Goal: Entertainment & Leisure: Browse casually

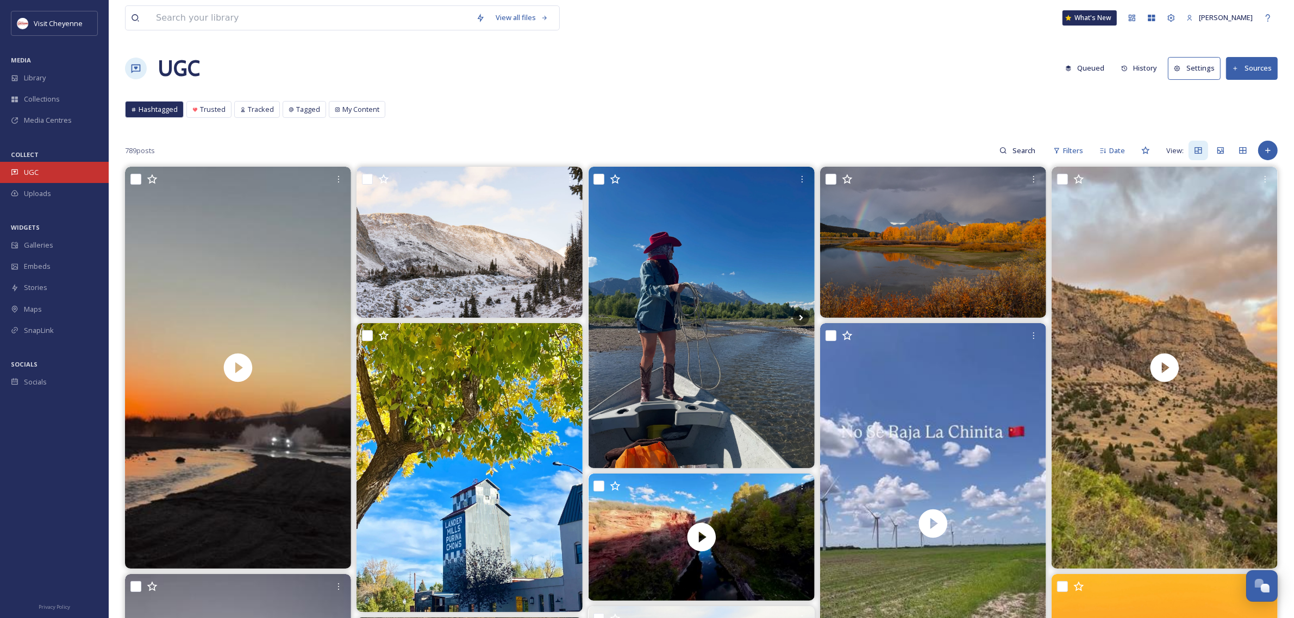
click at [47, 174] on div "UGC" at bounding box center [54, 172] width 109 height 21
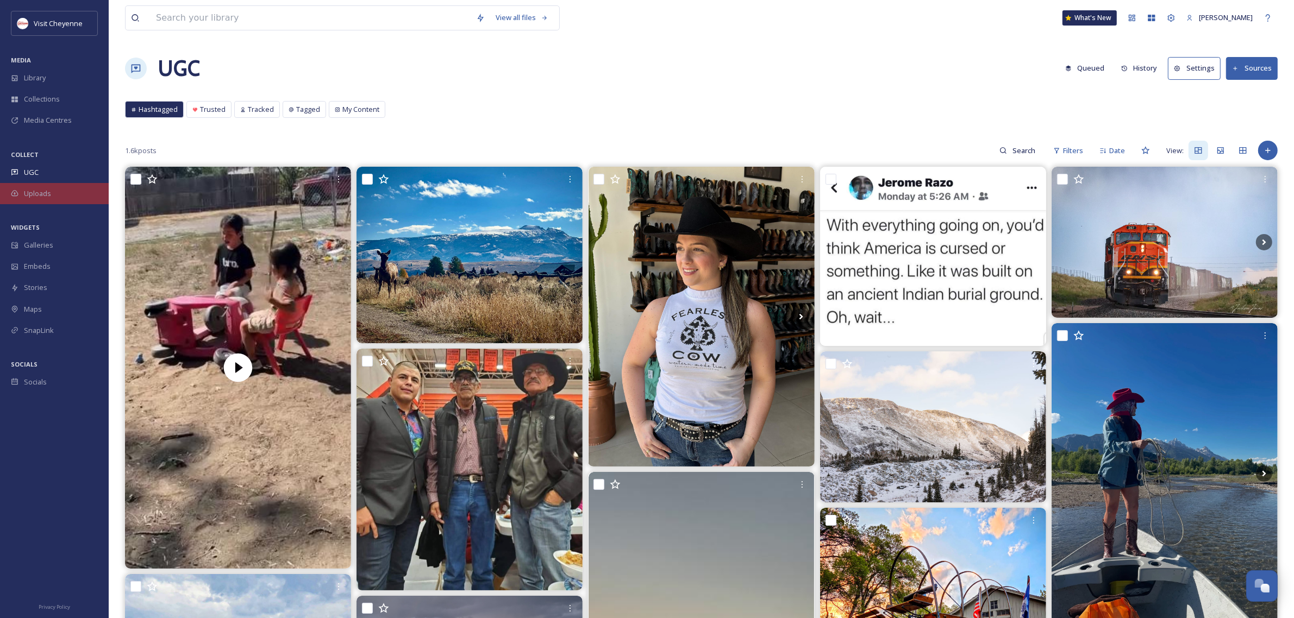
click at [68, 192] on div "Uploads" at bounding box center [54, 193] width 109 height 21
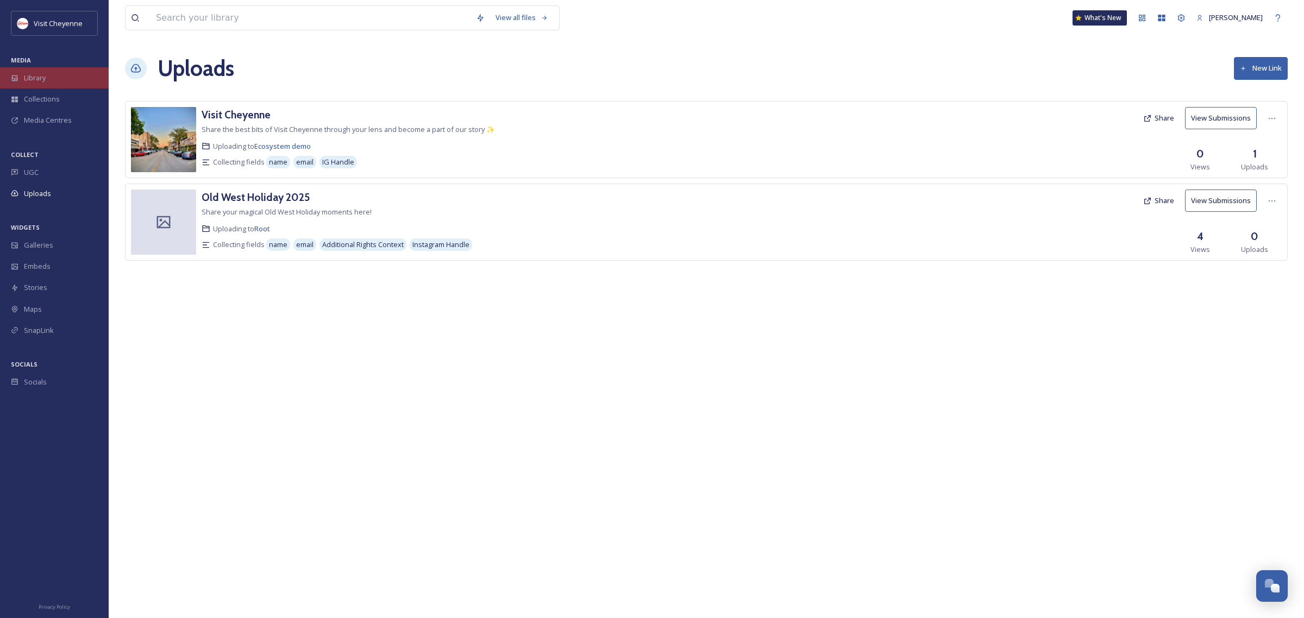
click at [49, 81] on div "Library" at bounding box center [54, 77] width 109 height 21
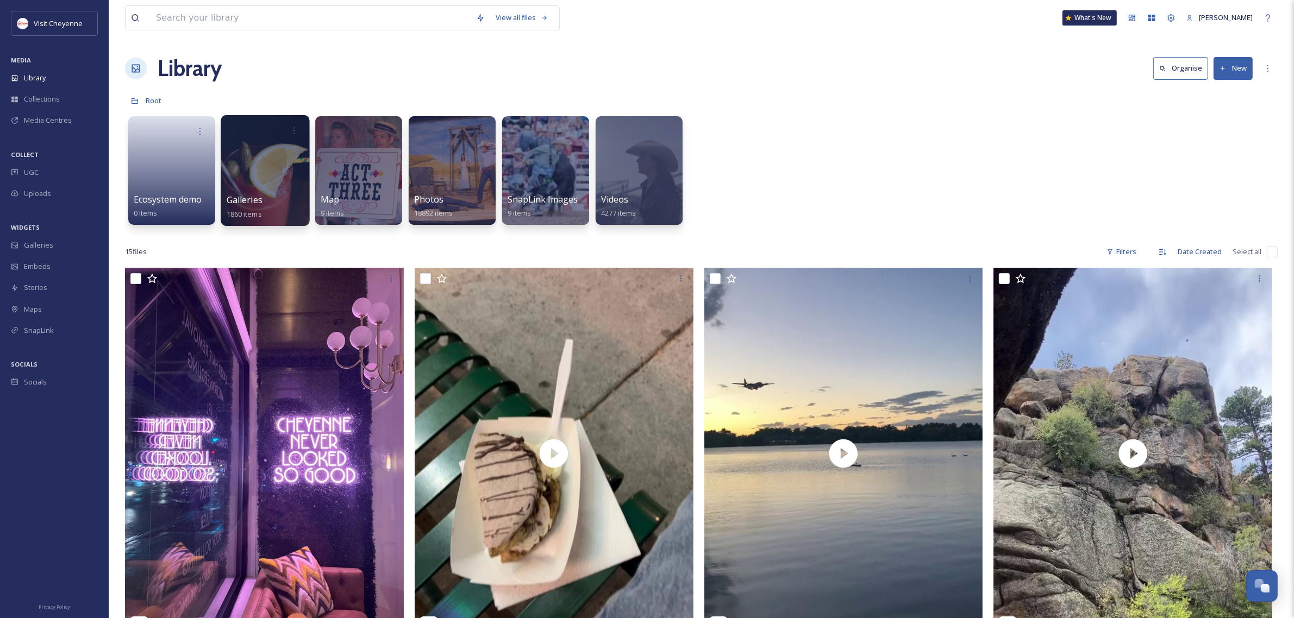
click at [264, 153] on div at bounding box center [265, 170] width 89 height 111
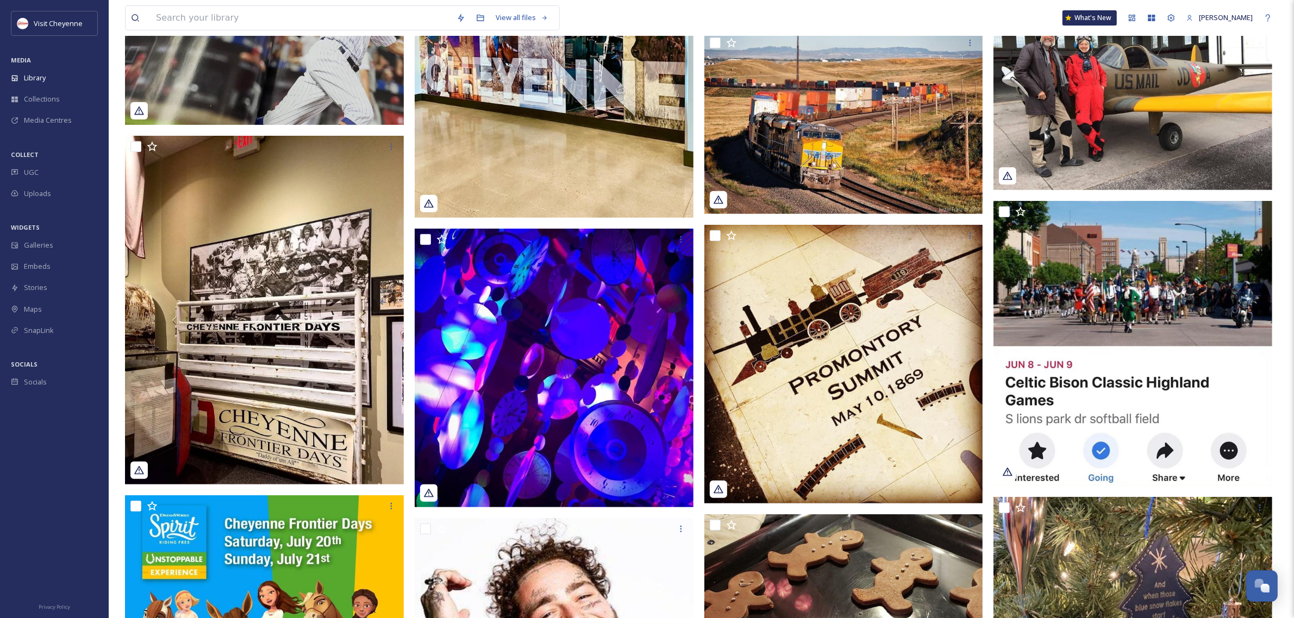
scroll to position [204, 0]
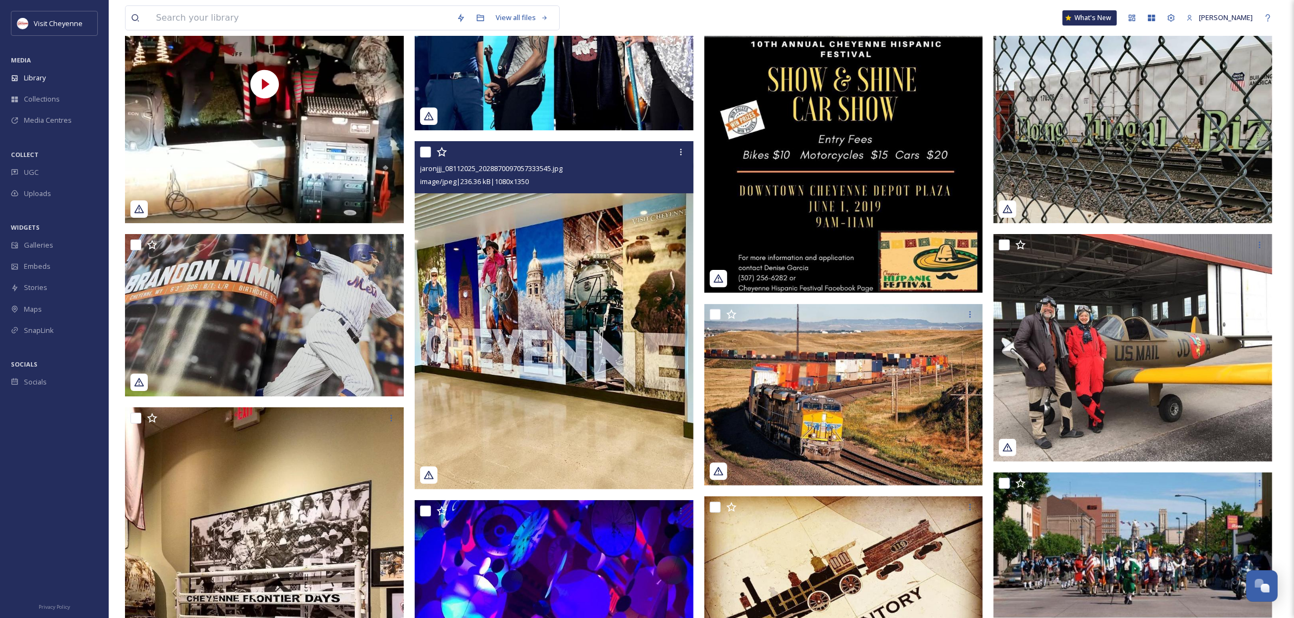
click at [580, 365] on img at bounding box center [554, 315] width 279 height 348
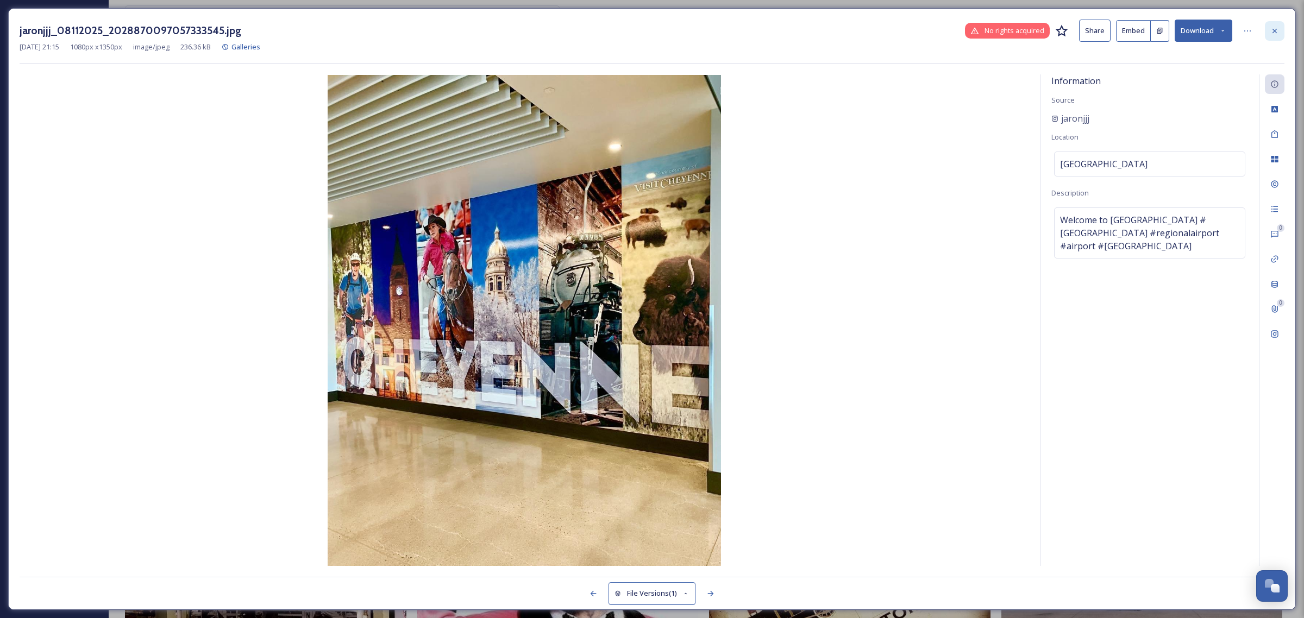
click at [1276, 27] on icon at bounding box center [1274, 31] width 9 height 9
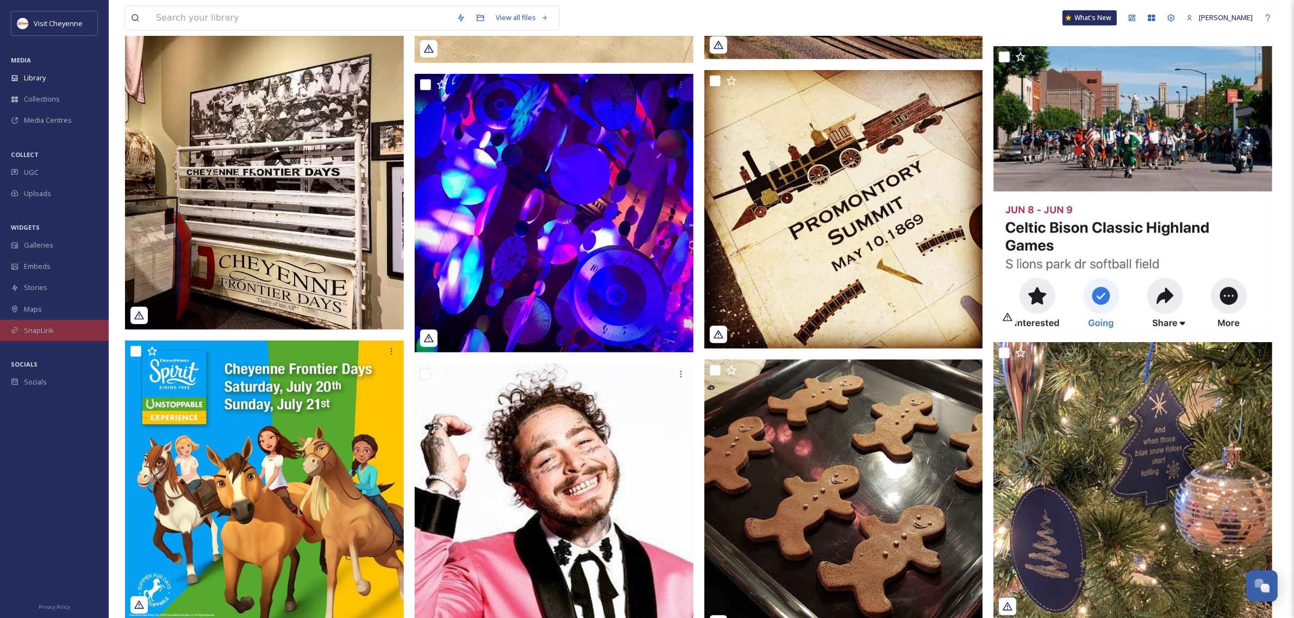
scroll to position [403, 0]
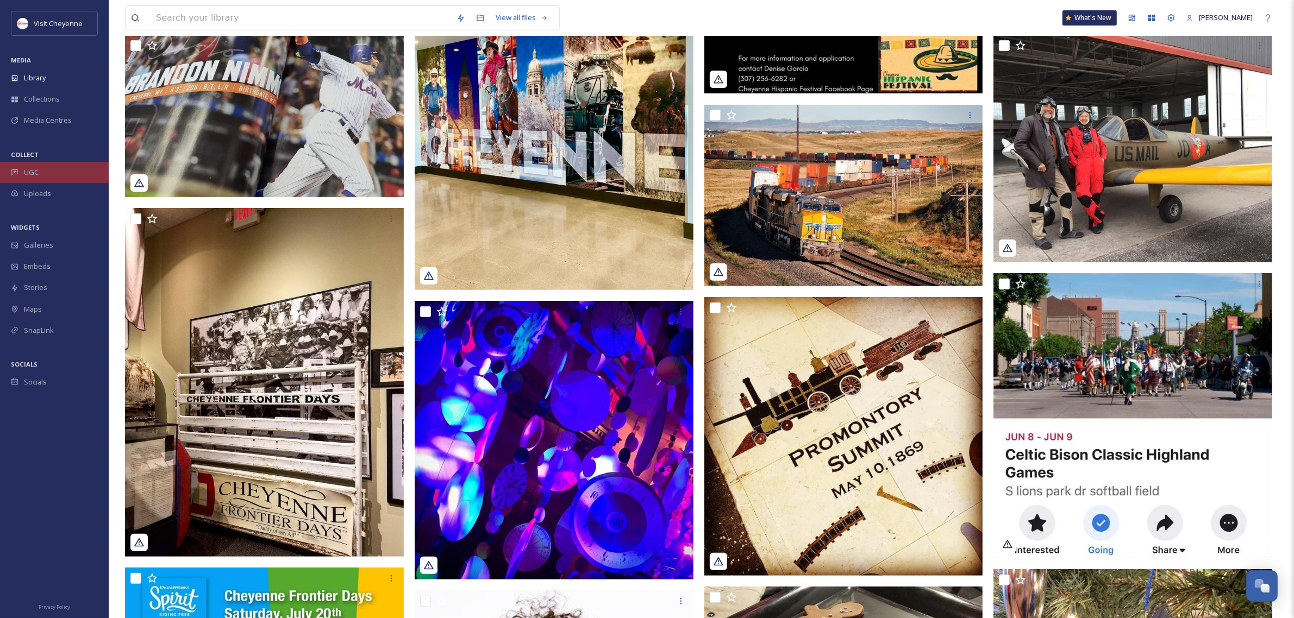
click at [26, 170] on span "UGC" at bounding box center [31, 172] width 15 height 10
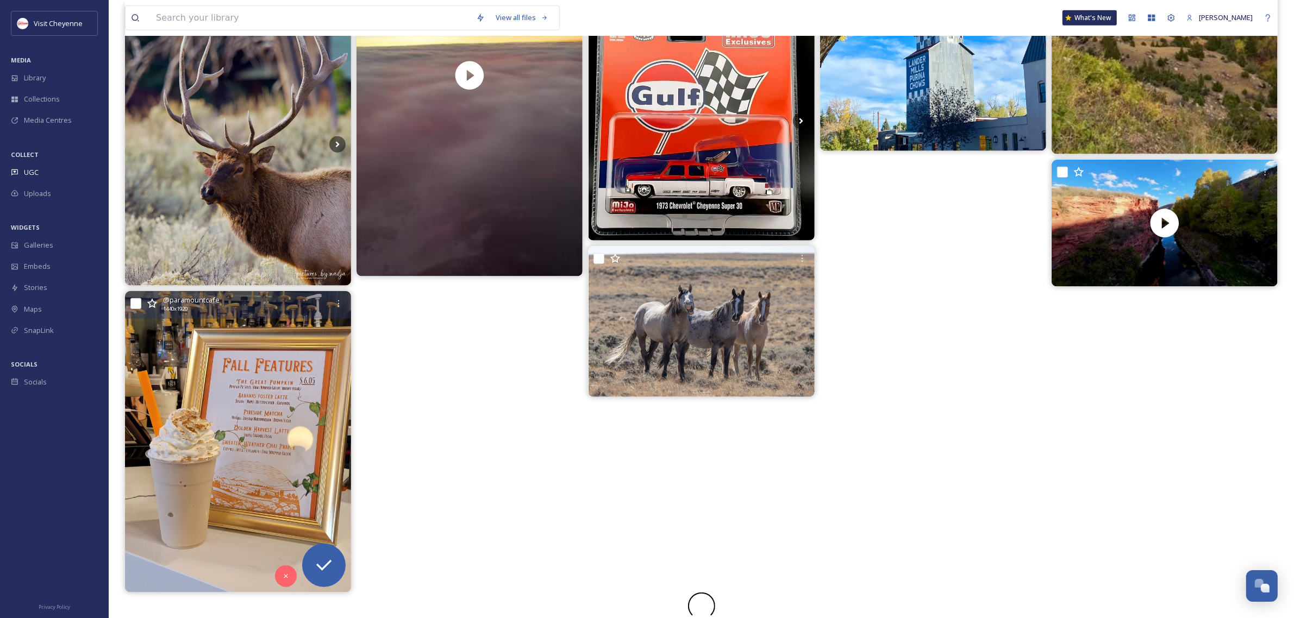
scroll to position [879, 0]
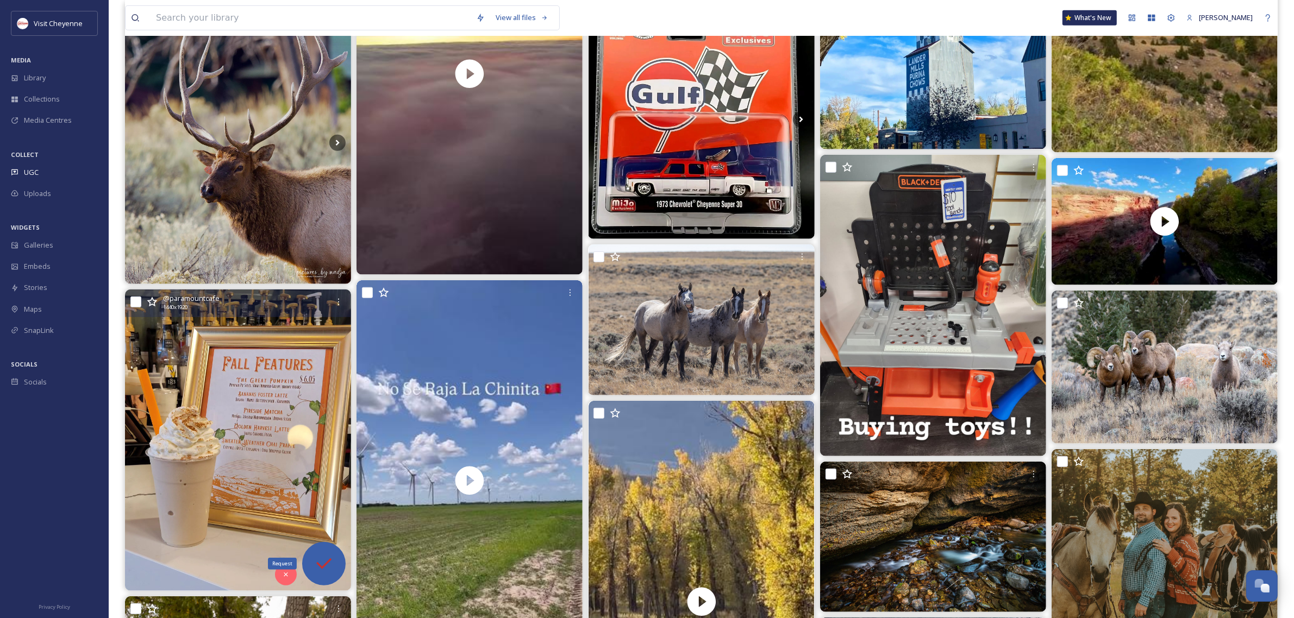
click at [332, 568] on icon at bounding box center [324, 564] width 22 height 22
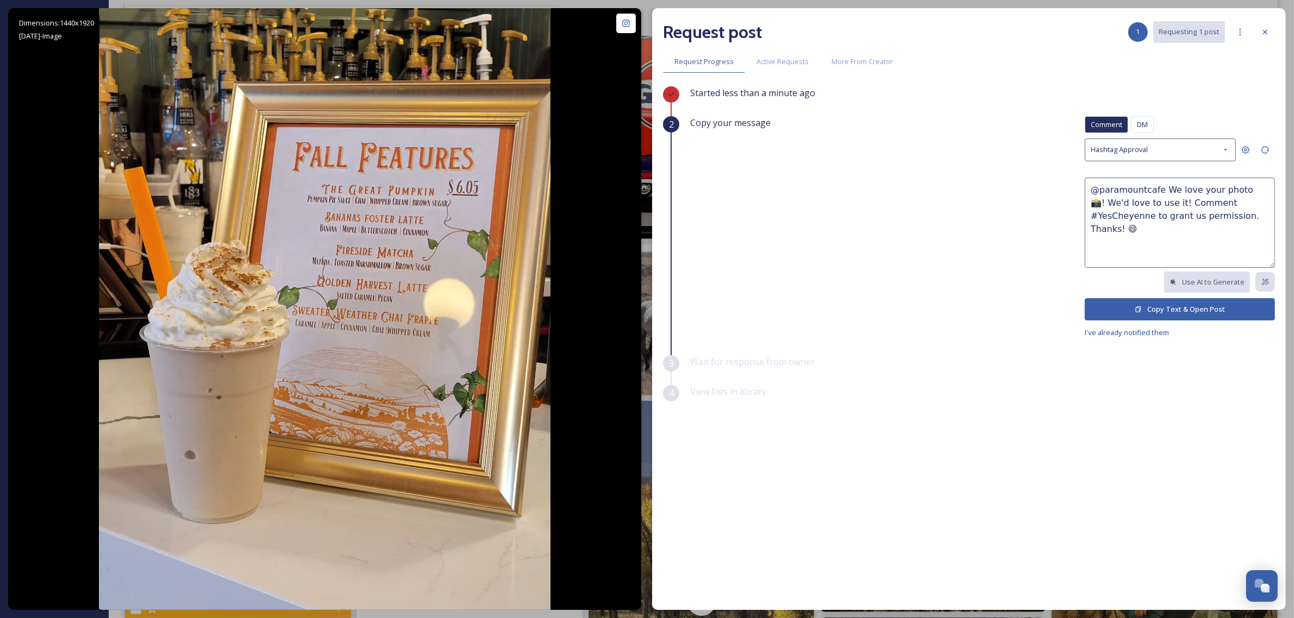
click at [1188, 303] on button "Copy Text & Open Post" at bounding box center [1179, 309] width 190 height 22
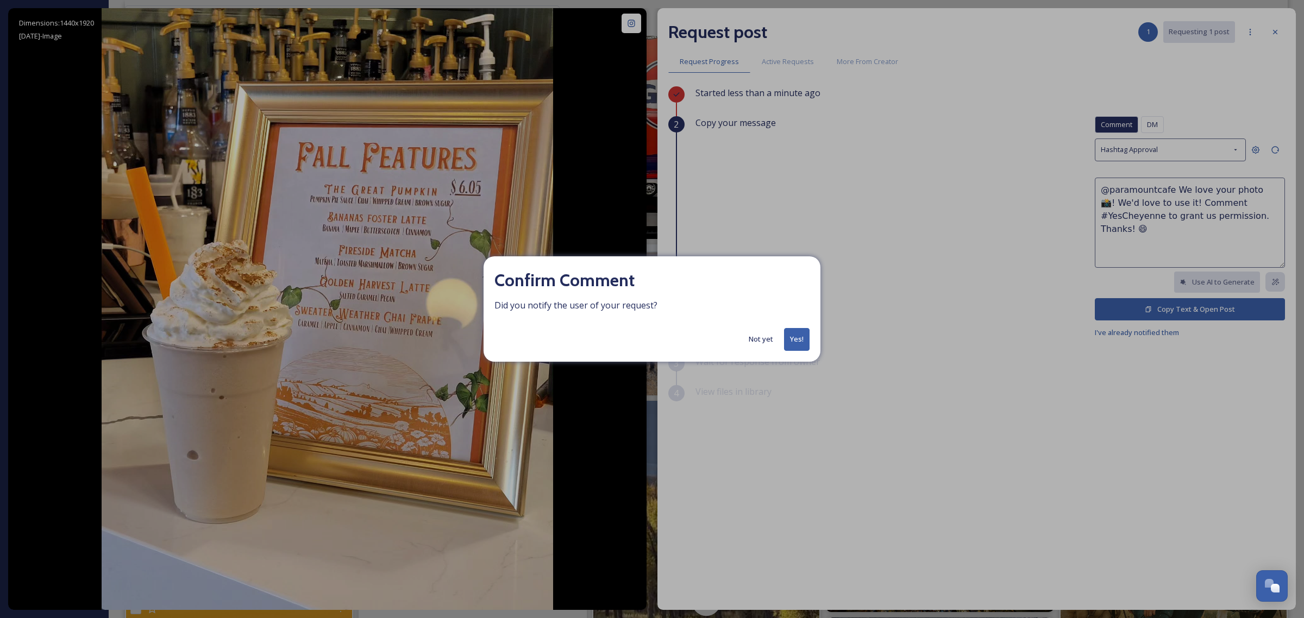
click at [768, 343] on button "Not yet" at bounding box center [760, 339] width 35 height 21
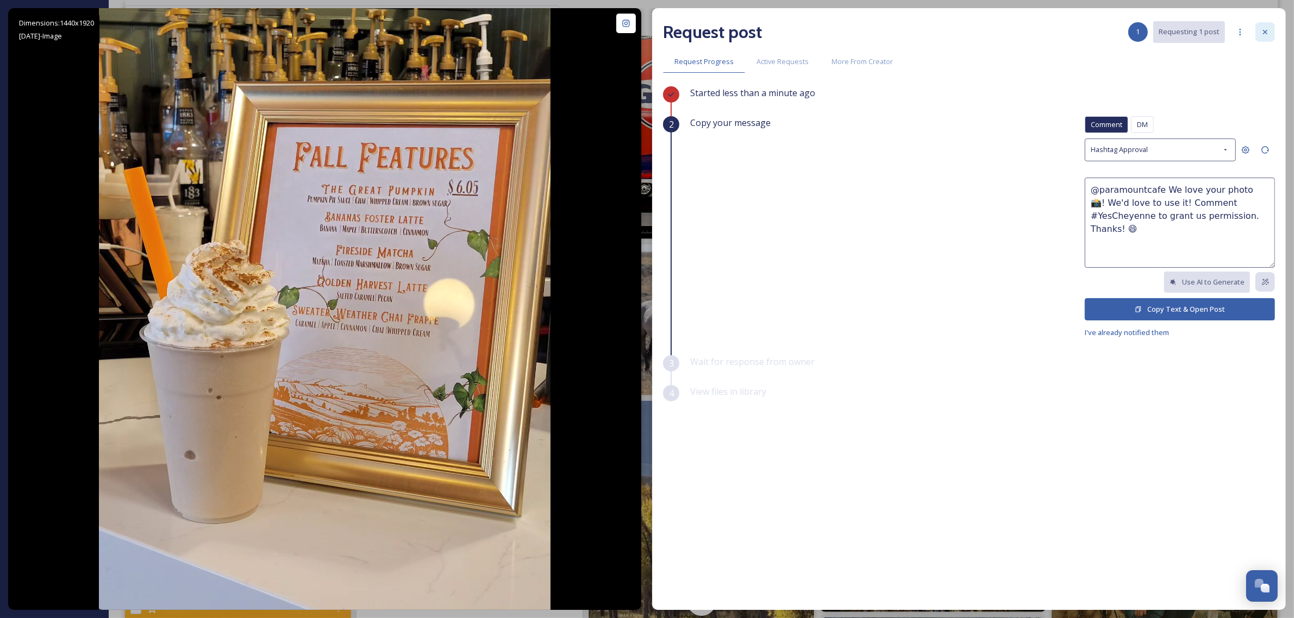
click at [1271, 31] on div at bounding box center [1265, 32] width 20 height 20
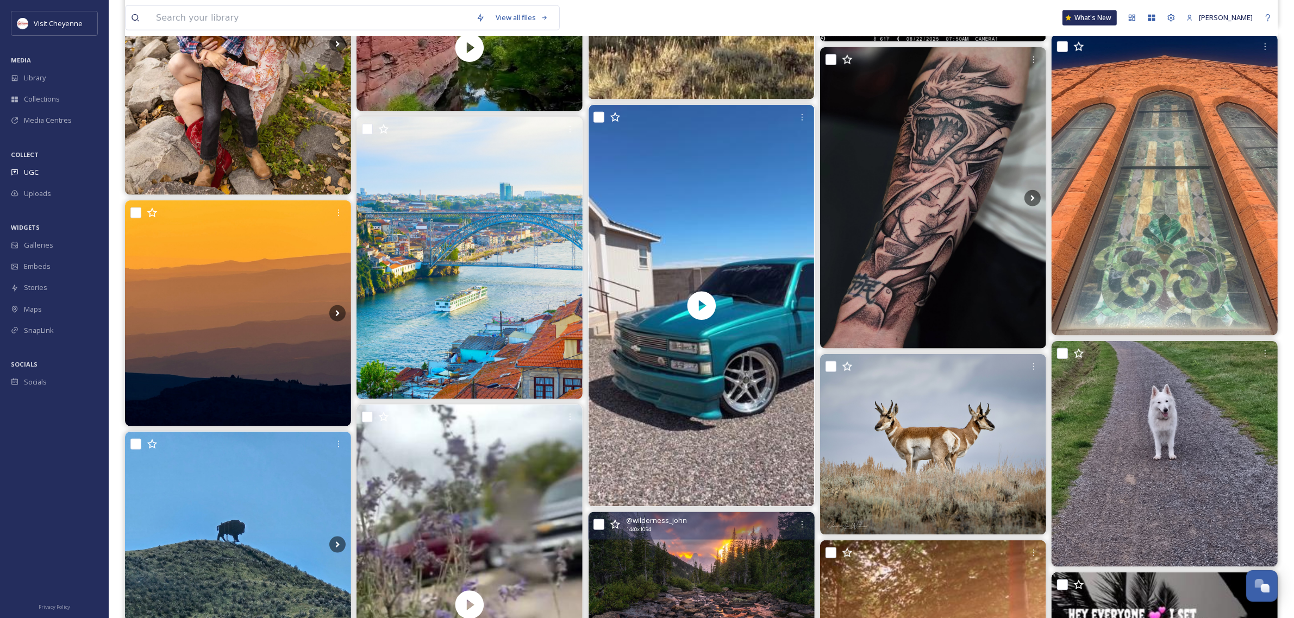
scroll to position [1558, 0]
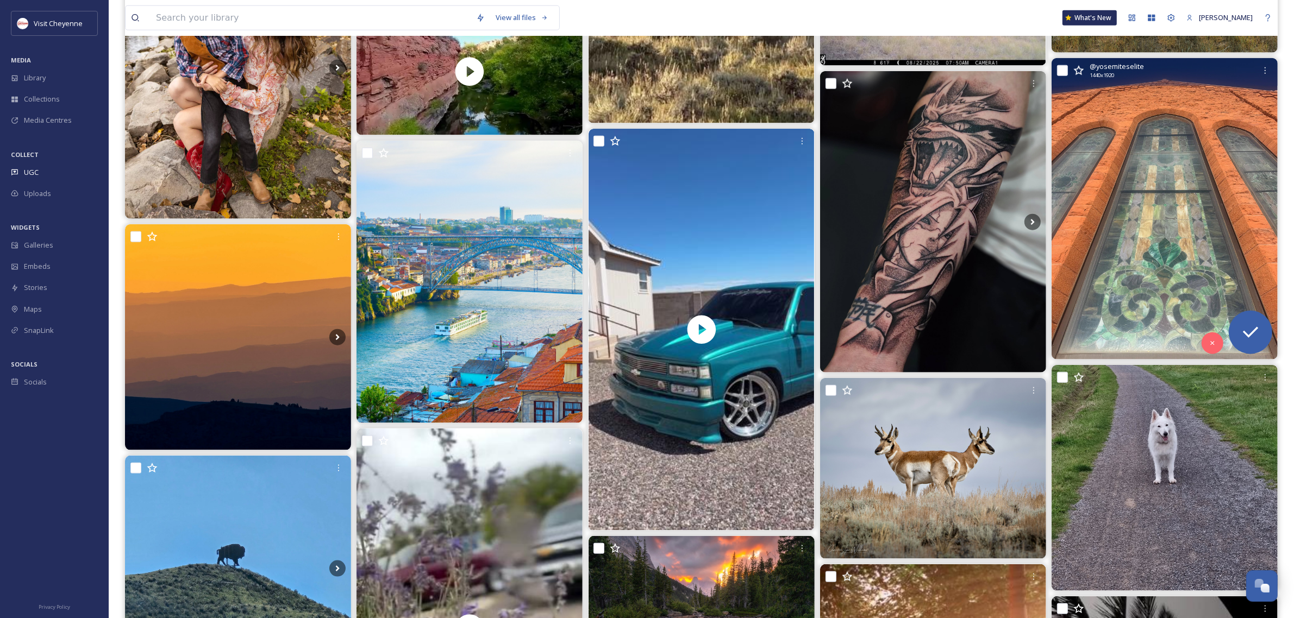
click at [1167, 255] on img at bounding box center [1164, 209] width 226 height 302
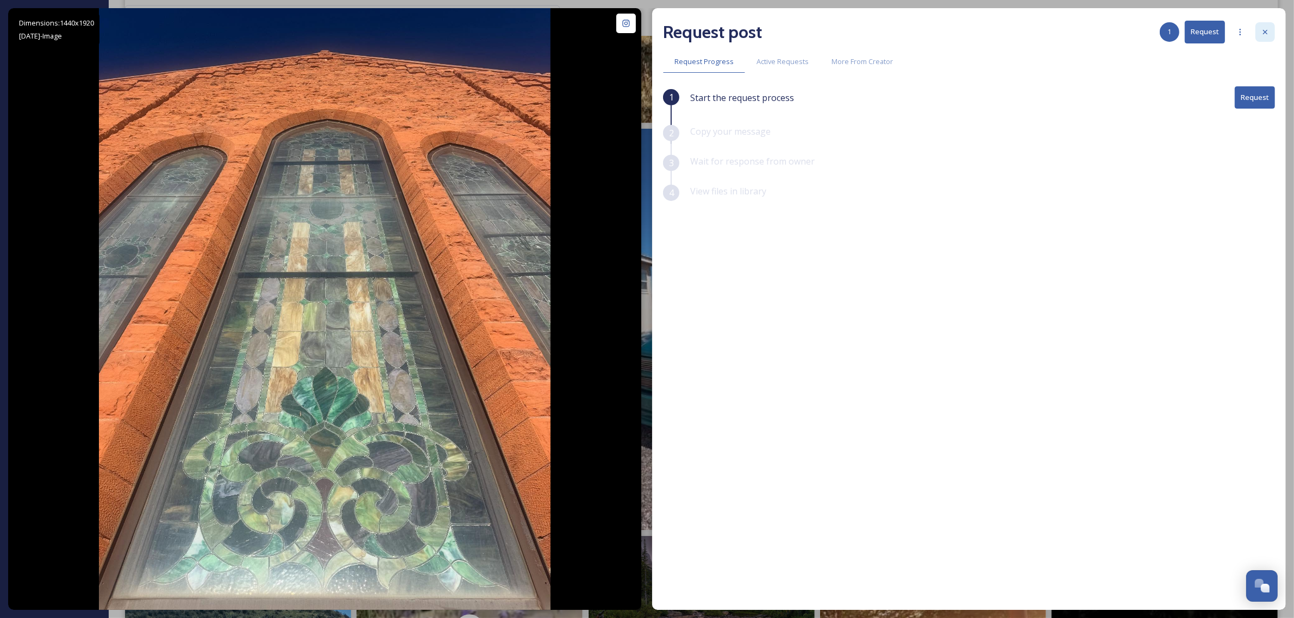
click at [1267, 34] on icon at bounding box center [1264, 32] width 9 height 9
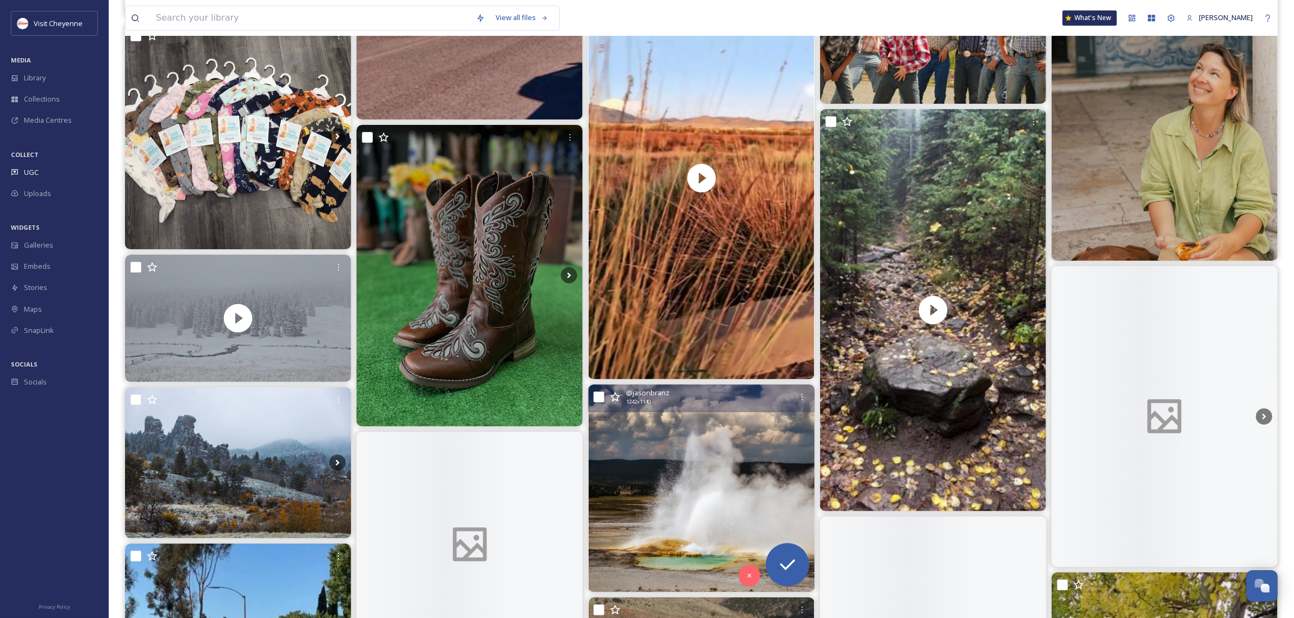
scroll to position [3392, 0]
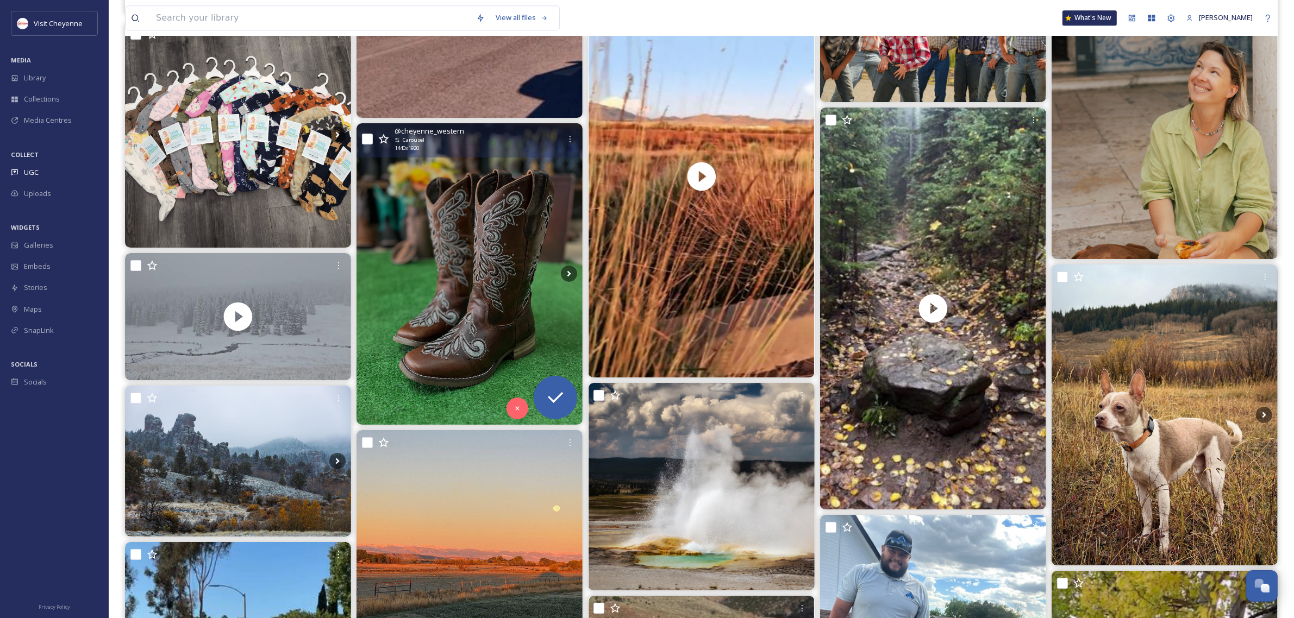
click at [452, 284] on img at bounding box center [469, 274] width 226 height 302
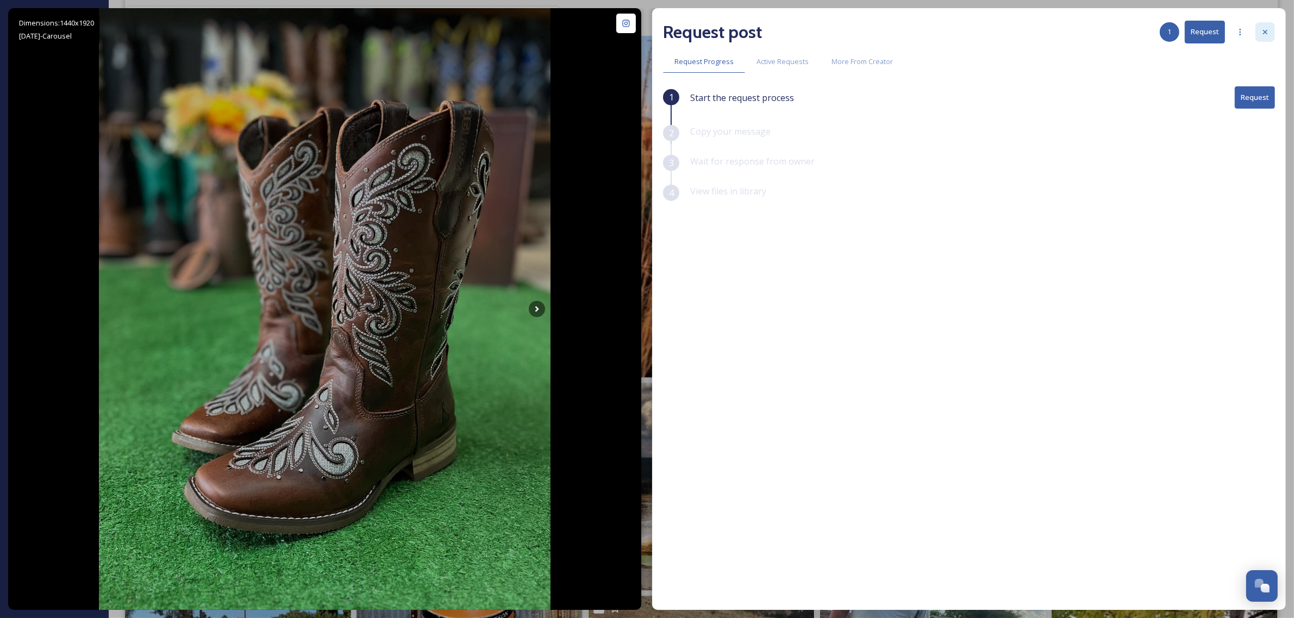
click at [1259, 33] on div at bounding box center [1265, 32] width 20 height 20
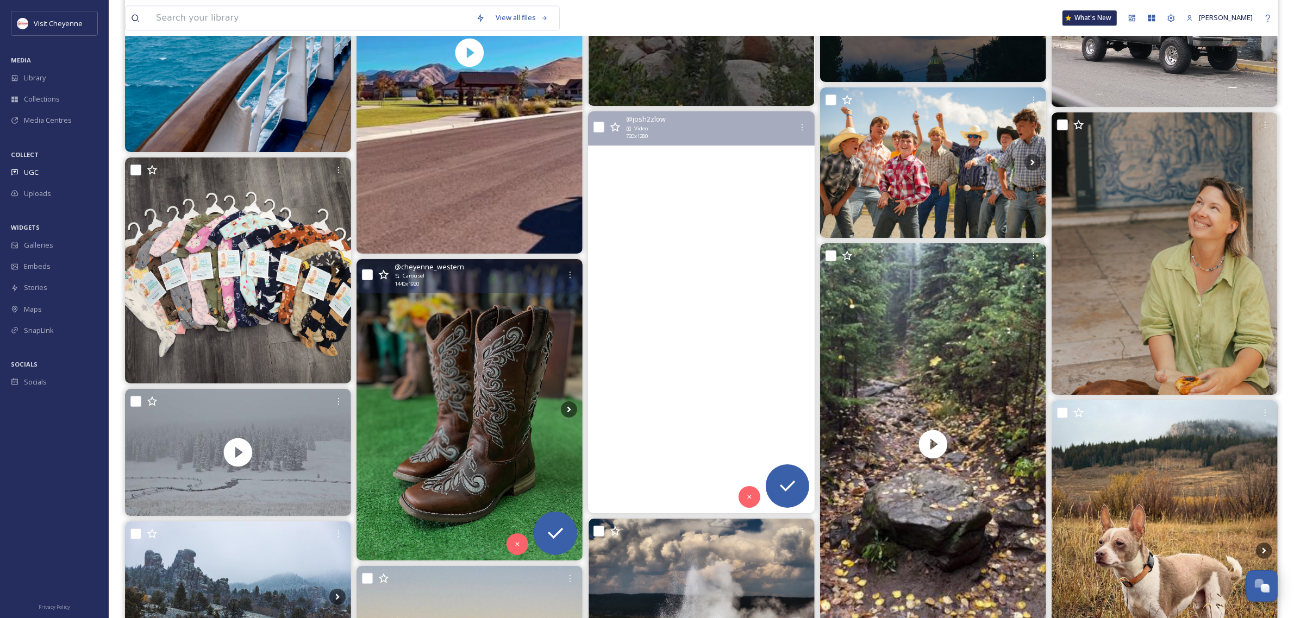
scroll to position [3731, 0]
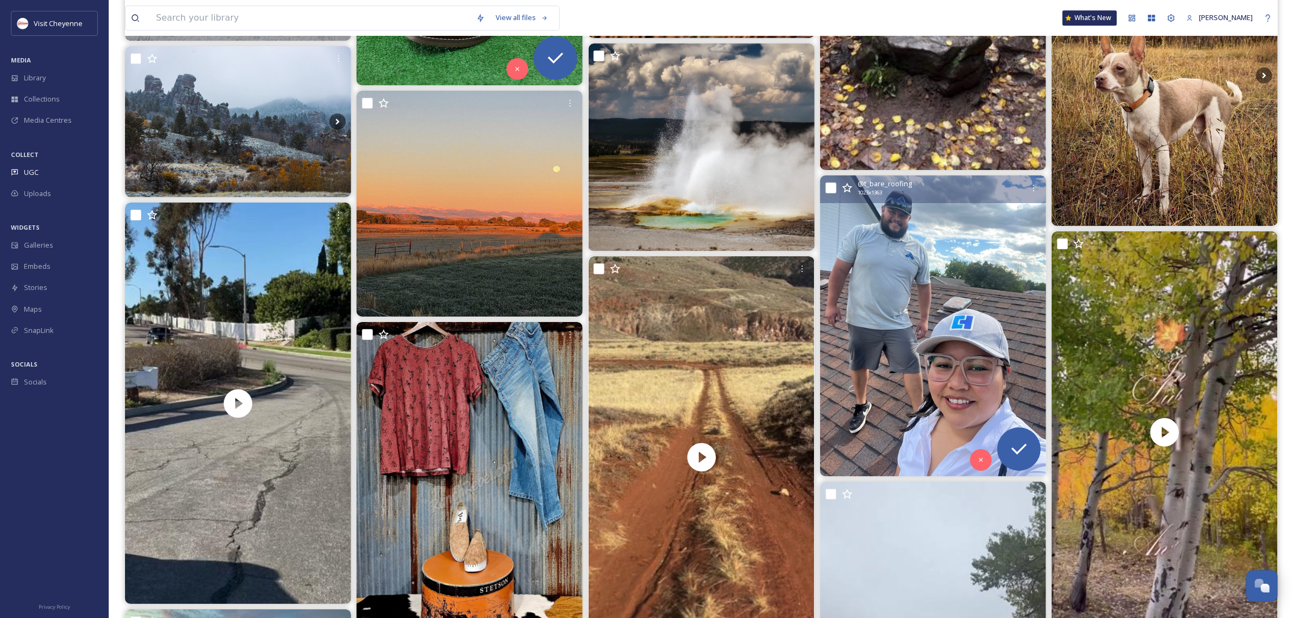
click at [1001, 351] on img at bounding box center [933, 325] width 226 height 301
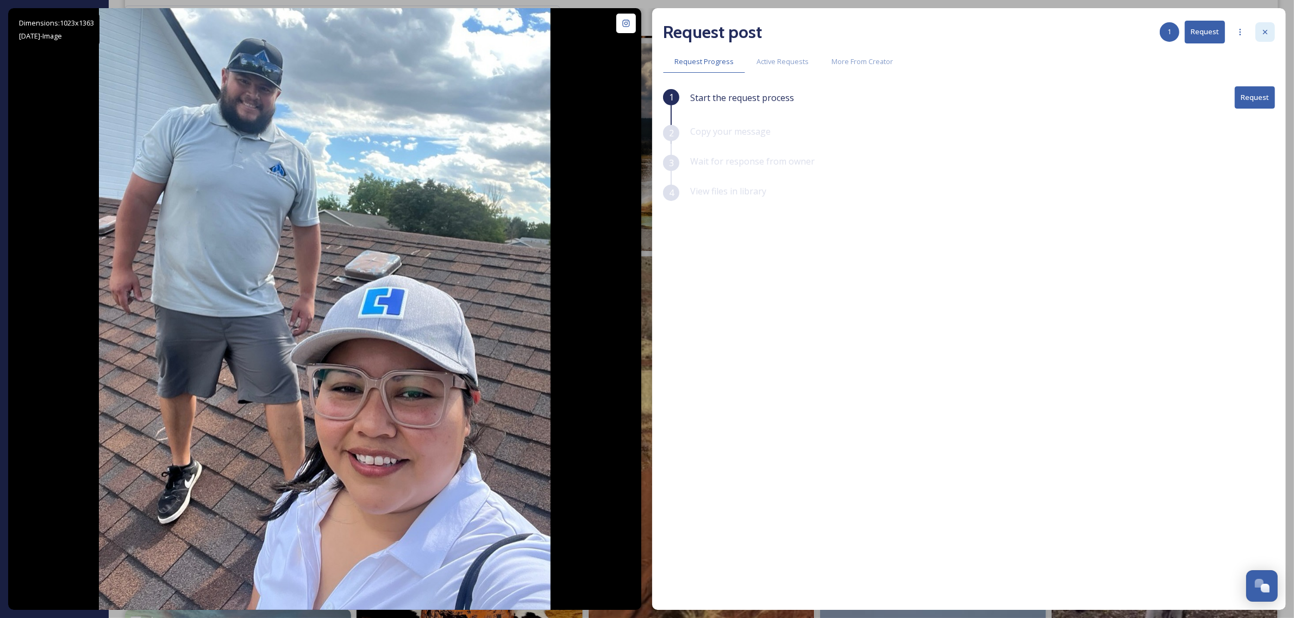
click at [1269, 36] on div at bounding box center [1265, 32] width 20 height 20
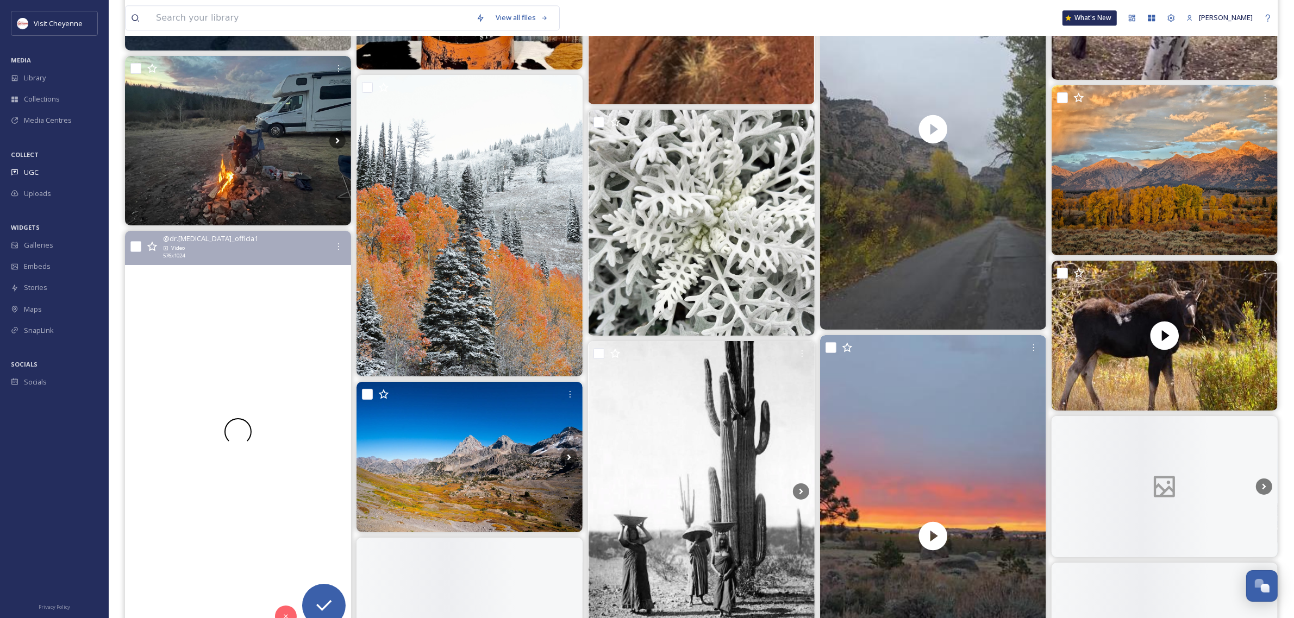
scroll to position [4342, 0]
